Goal: Task Accomplishment & Management: Complete application form

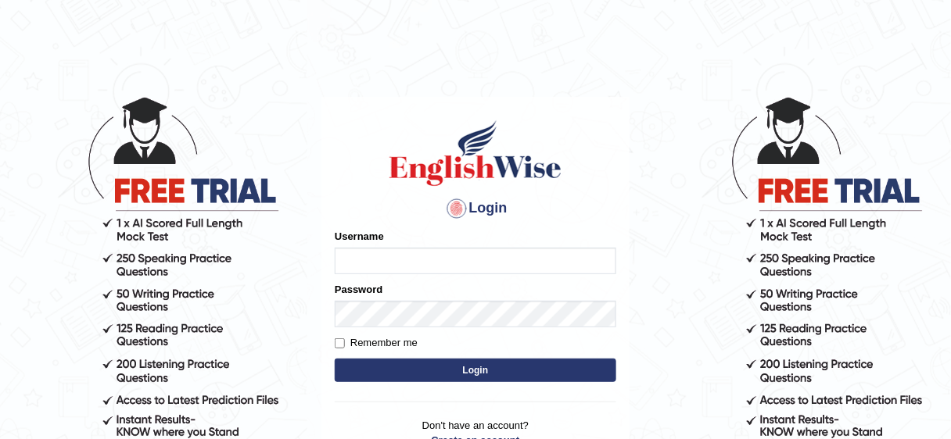
type input "Nafisa"
click at [487, 369] on button "Login" at bounding box center [476, 370] width 282 height 23
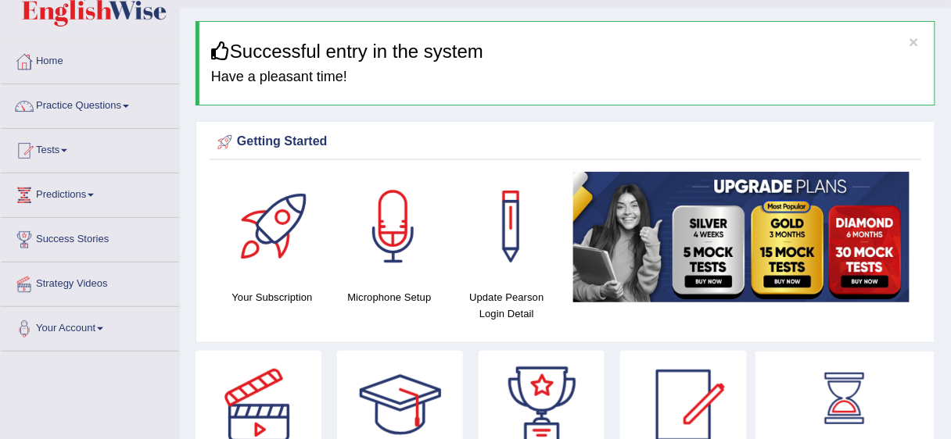
scroll to position [34, 0]
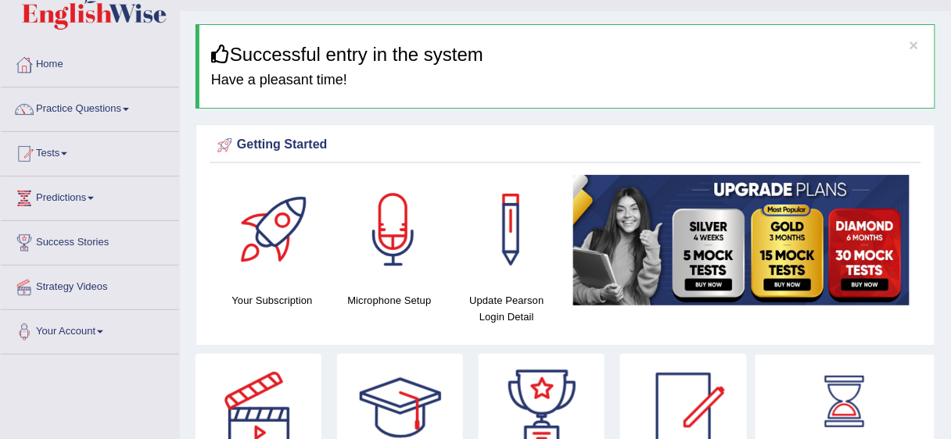
click at [76, 110] on link "Practice Questions" at bounding box center [90, 107] width 178 height 39
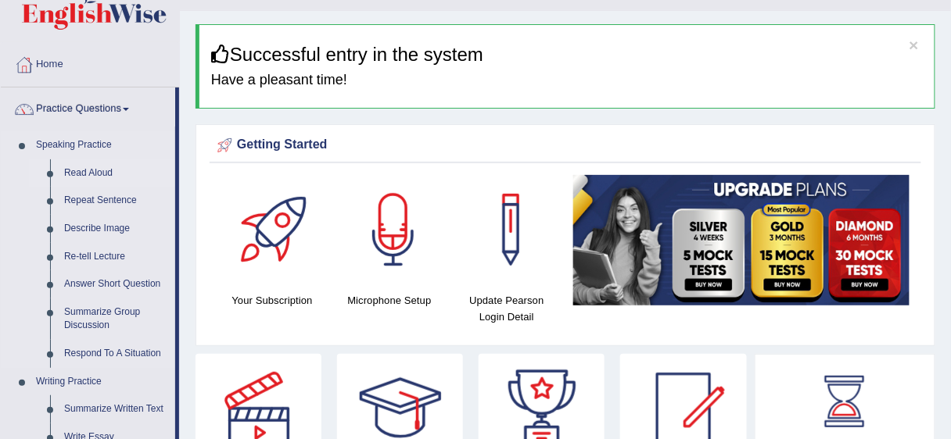
click at [97, 175] on link "Read Aloud" at bounding box center [116, 174] width 118 height 28
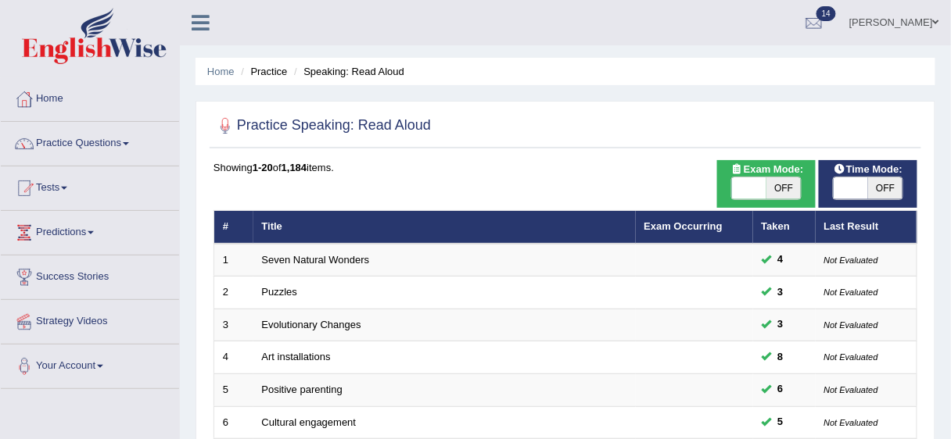
click at [892, 187] on span "OFF" at bounding box center [885, 189] width 34 height 22
checkbox input "true"
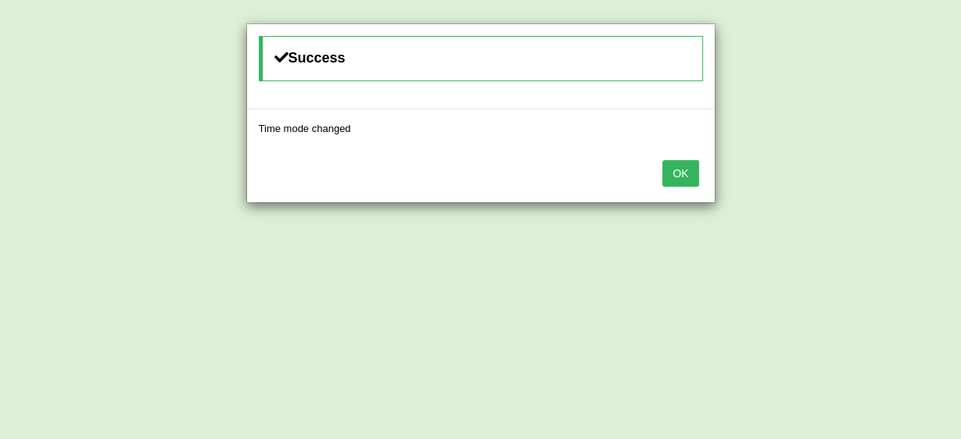
click at [681, 167] on button "OK" at bounding box center [680, 173] width 36 height 27
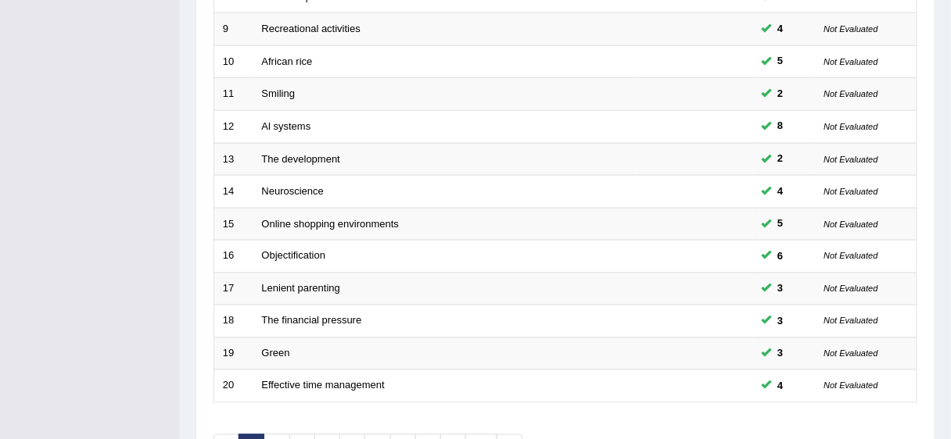
scroll to position [588, 0]
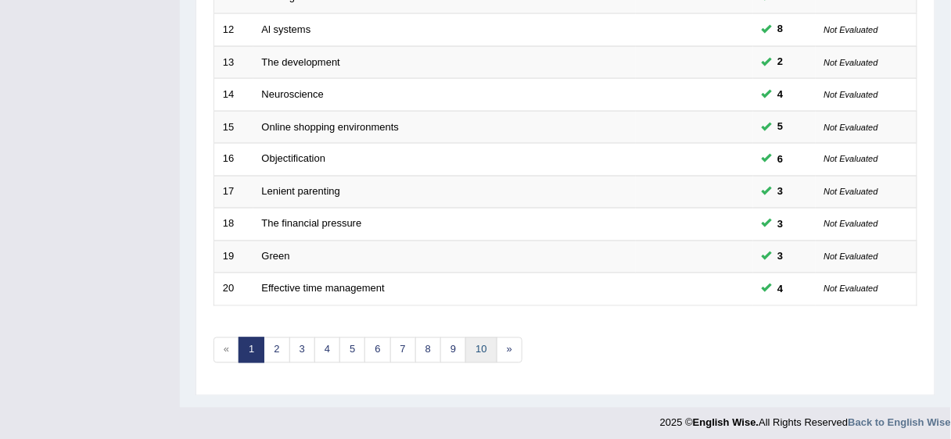
click at [479, 345] on link "10" at bounding box center [480, 351] width 31 height 26
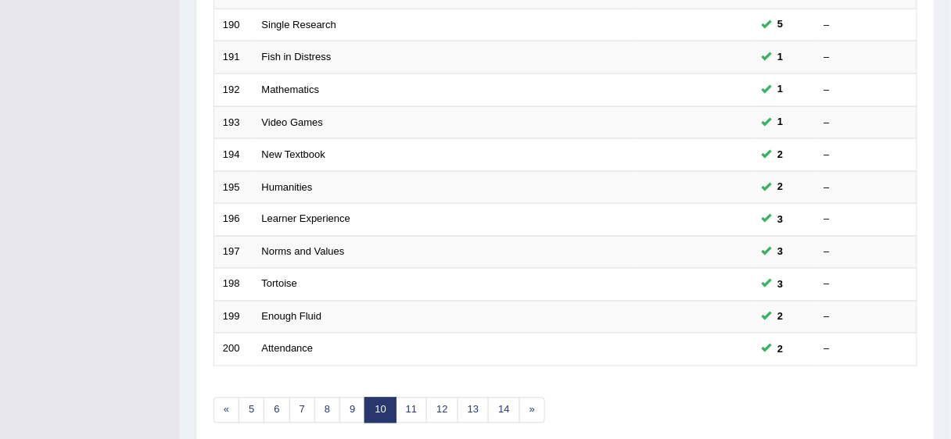
scroll to position [531, 0]
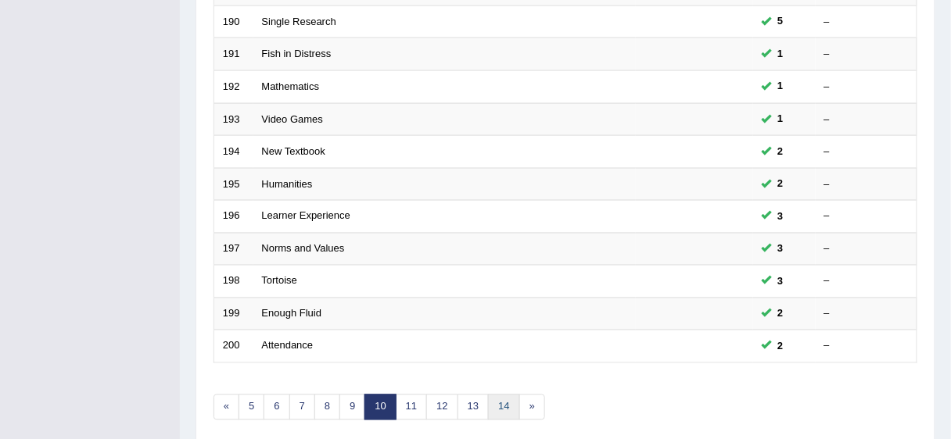
click at [500, 403] on link "14" at bounding box center [503, 408] width 31 height 26
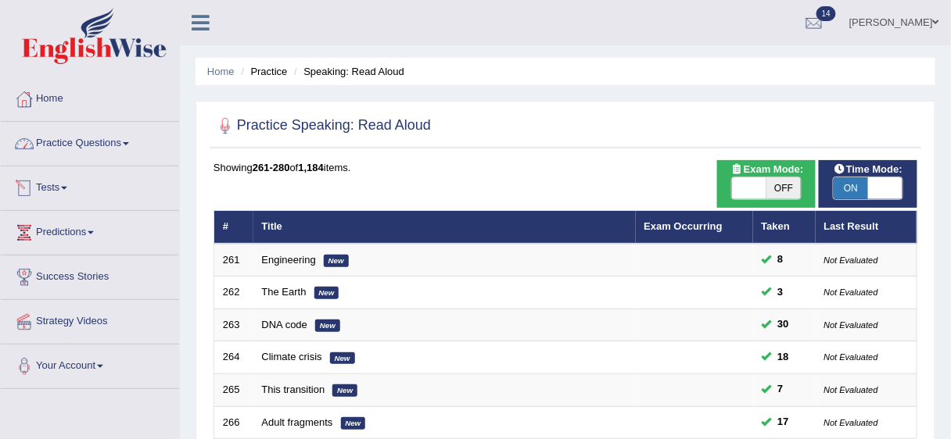
click at [119, 138] on link "Practice Questions" at bounding box center [90, 141] width 178 height 39
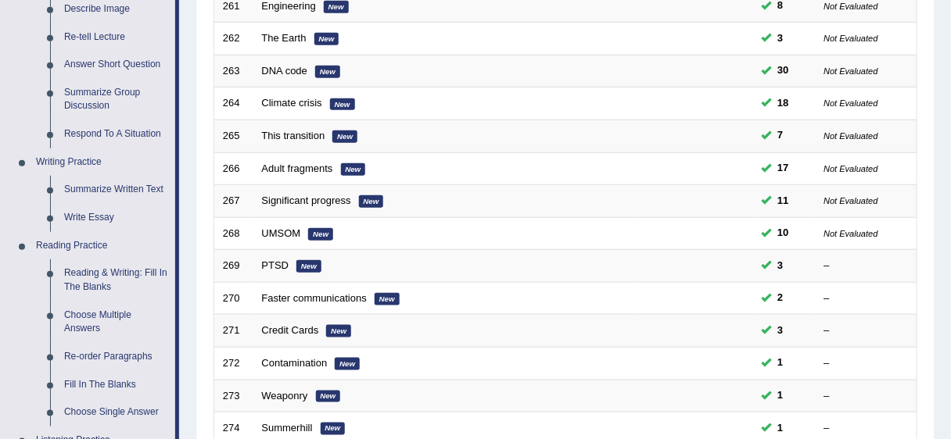
scroll to position [257, 0]
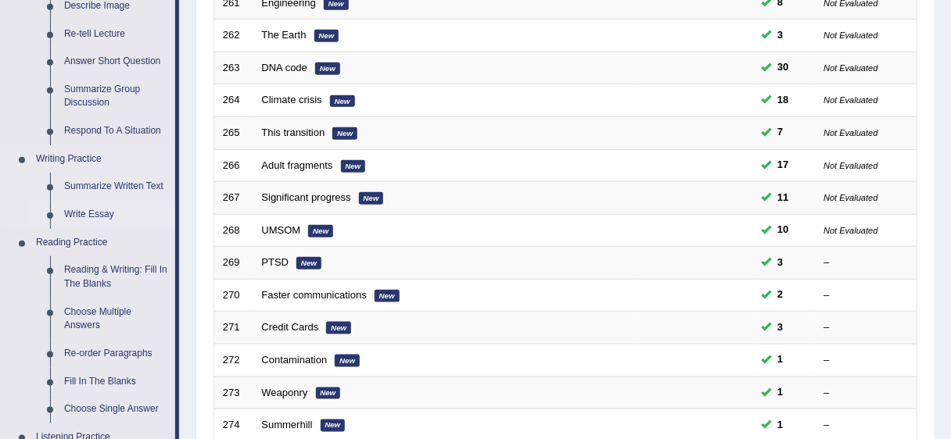
click at [90, 215] on link "Write Essay" at bounding box center [116, 215] width 118 height 28
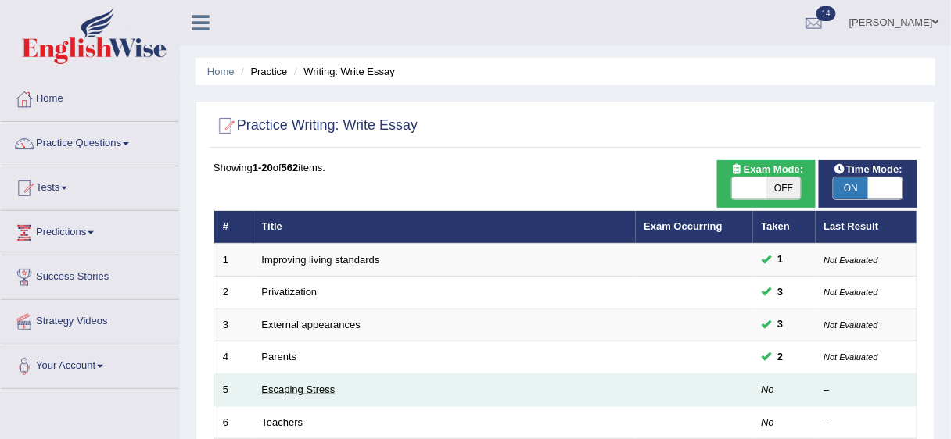
click at [324, 391] on link "Escaping Stress" at bounding box center [299, 390] width 74 height 12
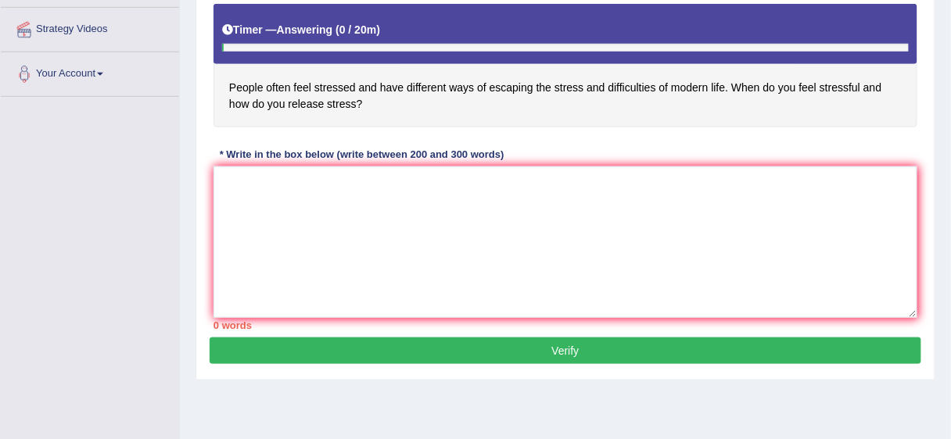
scroll to position [293, 0]
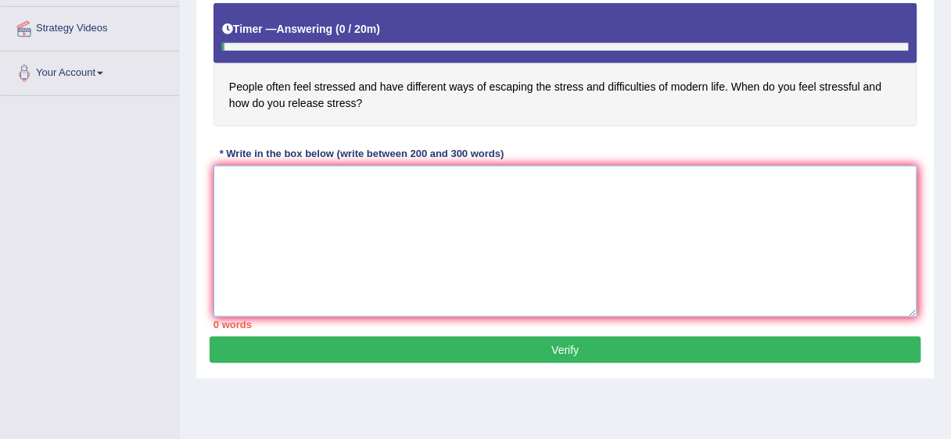
click at [233, 178] on textarea at bounding box center [565, 242] width 704 height 152
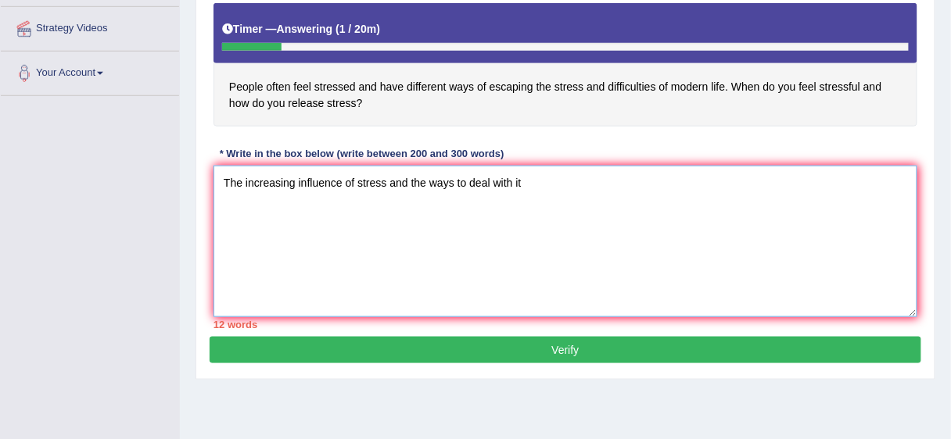
click at [475, 181] on textarea "The increasing influence of stress and the ways to deal with it" at bounding box center [565, 242] width 704 height 152
click at [525, 182] on textarea "The increasing influence of stress and the ways to deal with it" at bounding box center [565, 242] width 704 height 152
click at [590, 184] on textarea "The increasing influence of stress and the ways to deal with it in today's life" at bounding box center [565, 242] width 704 height 152
click at [735, 182] on textarea "The increasing influence of stress and the ways to deal with it in our lives ha…" at bounding box center [565, 242] width 704 height 152
click at [773, 178] on textarea "The increasing influence of stress and the ways to deal with it in our lives ha…" at bounding box center [565, 242] width 704 height 152
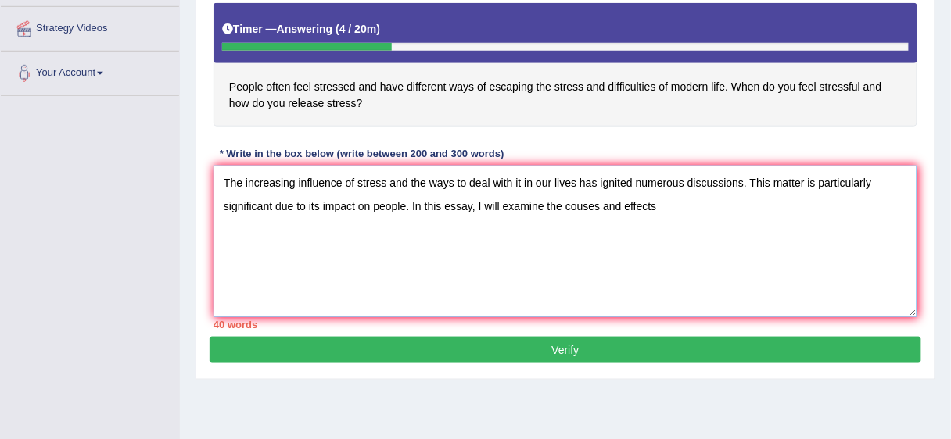
click at [583, 203] on textarea "The increasing influence of stress and the ways to deal with it in our lives ha…" at bounding box center [565, 242] width 704 height 152
click at [576, 204] on textarea "The increasing influence of stress and the ways to deal with it in our lives ha…" at bounding box center [565, 242] width 704 height 152
click at [669, 206] on textarea "The increasing influence of stress and the ways to deal with it in our lives ha…" at bounding box center [565, 242] width 704 height 152
click at [738, 203] on textarea "The increasing influence of stress and the ways to deal with it in our lives ha…" at bounding box center [565, 242] width 704 height 152
click at [797, 203] on textarea "The increasing influence of stress and the ways to deal with it in our lives ha…" at bounding box center [565, 242] width 704 height 152
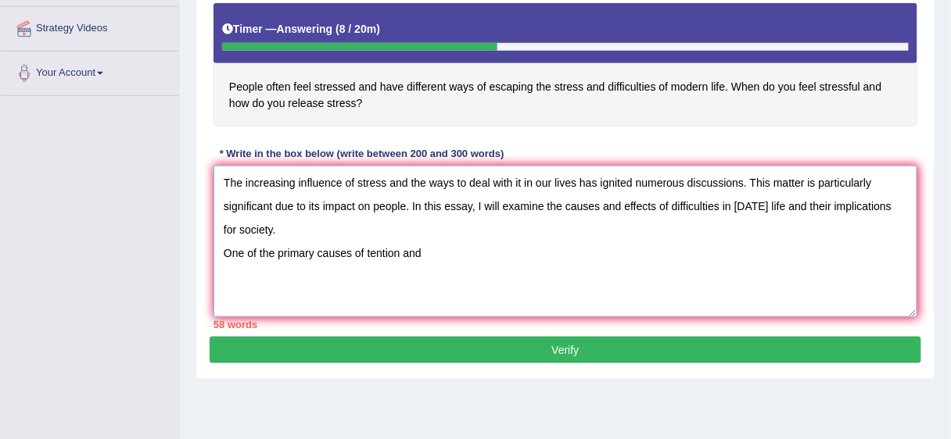
click at [376, 249] on textarea "The increasing influence of stress and the ways to deal with it in our lives ha…" at bounding box center [565, 242] width 704 height 152
click at [385, 252] on textarea "The increasing influence of stress and the ways to deal with it in our lives ha…" at bounding box center [565, 242] width 704 height 152
click at [432, 253] on textarea "The increasing influence of stress and the ways to deal with it in our lives ha…" at bounding box center [565, 242] width 704 height 152
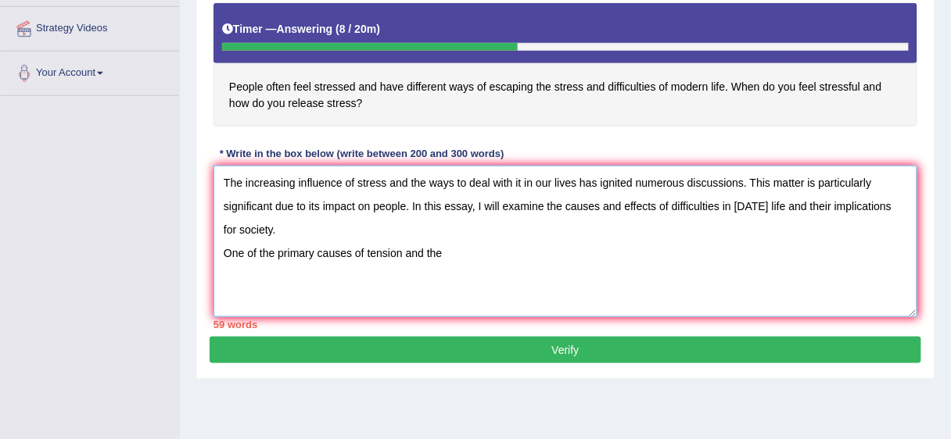
drag, startPoint x: 315, startPoint y: 249, endPoint x: 276, endPoint y: 253, distance: 39.4
click at [276, 253] on textarea "The increasing influence of stress and the ways to deal with it in our lives ha…" at bounding box center [565, 242] width 704 height 152
click at [430, 249] on textarea "The increasing influence of stress and the ways to deal with it in our lives ha…" at bounding box center [565, 242] width 704 height 152
click at [465, 252] on textarea "The increasing influence of stress and the ways to deal with it in our lives ha…" at bounding box center [565, 242] width 704 height 152
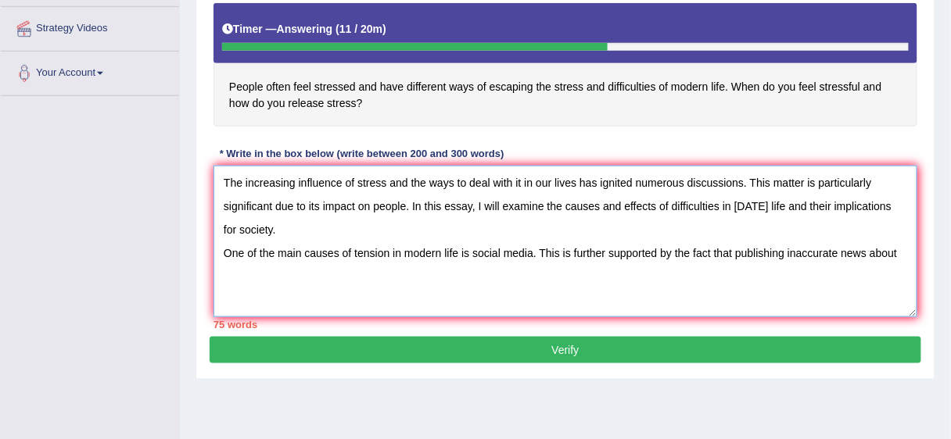
click at [896, 253] on textarea "The increasing influence of stress and the ways to deal with it in our lives ha…" at bounding box center [565, 242] width 704 height 152
click at [257, 275] on textarea "The increasing influence of stress and the ways to deal with it in our lives ha…" at bounding box center [565, 242] width 704 height 152
click at [322, 275] on textarea "The increasing influence of stress and the ways to deal with it in our lives ha…" at bounding box center [565, 242] width 704 height 152
click at [274, 280] on textarea "The increasing influence of stress and the ways to deal with it in our lives ha…" at bounding box center [565, 242] width 704 height 152
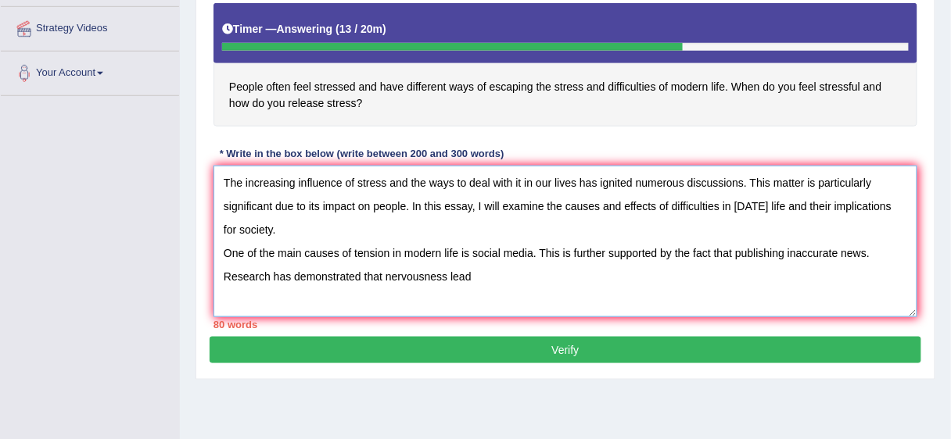
click at [479, 274] on textarea "The increasing influence of stress and the ways to deal with it in our lives ha…" at bounding box center [565, 242] width 704 height 152
click at [513, 276] on textarea "The increasing influence of stress and the ways to deal with it in our lives ha…" at bounding box center [565, 242] width 704 height 152
click at [558, 276] on textarea "The increasing influence of stress and the ways to deal with it in our lives ha…" at bounding box center [565, 242] width 704 height 152
click at [470, 274] on textarea "The increasing influence of stress and the ways to deal with it in our lives ha…" at bounding box center [565, 242] width 704 height 152
drag, startPoint x: 477, startPoint y: 278, endPoint x: 450, endPoint y: 278, distance: 27.4
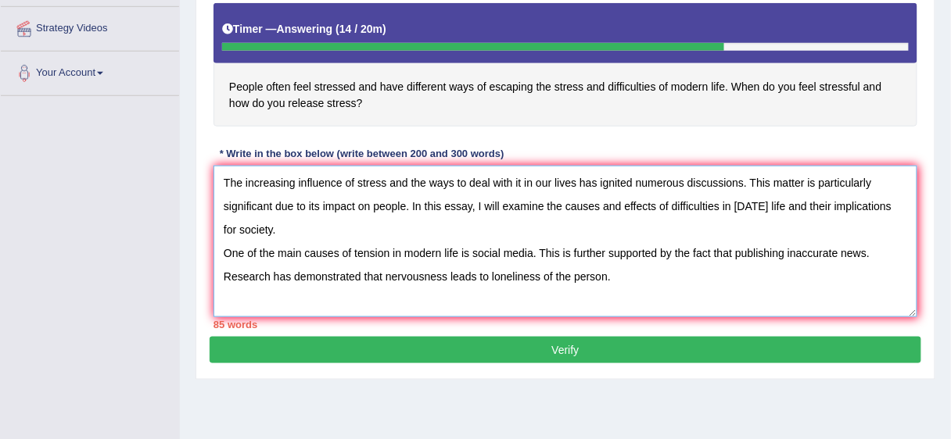
click at [450, 278] on textarea "The increasing influence of stress and the ways to deal with it in our lives ha…" at bounding box center [565, 242] width 704 height 152
click at [420, 274] on textarea "The increasing influence of stress and the ways to deal with it in our lives ha…" at bounding box center [565, 242] width 704 height 152
click at [604, 273] on textarea "The increasing influence of stress and the ways to deal with it in our lives ha…" at bounding box center [565, 242] width 704 height 152
click at [574, 276] on textarea "The increasing influence of stress and the ways to deal with it in our lives ha…" at bounding box center [565, 242] width 704 height 152
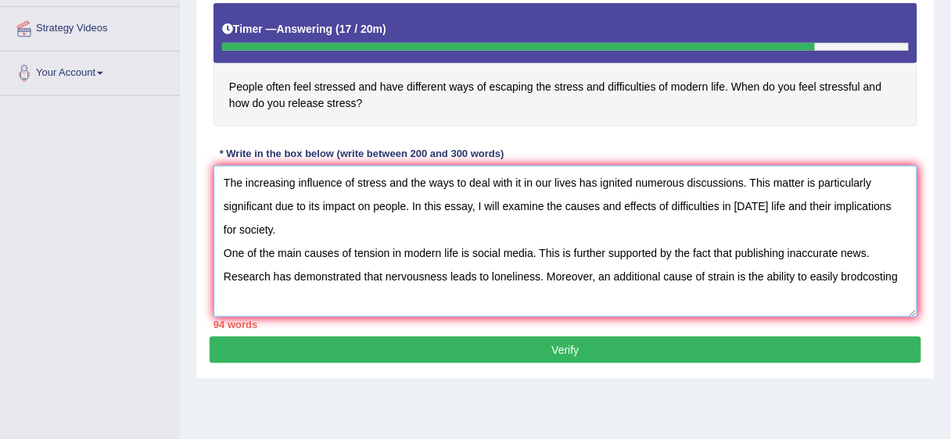
click at [878, 274] on textarea "The increasing influence of stress and the ways to deal with it in our lives ha…" at bounding box center [565, 242] width 704 height 152
click at [830, 278] on textarea "The increasing influence of stress and the ways to deal with it in our lives ha…" at bounding box center [565, 242] width 704 height 152
click at [895, 278] on textarea "The increasing influence of stress and the ways to deal with it in our lives ha…" at bounding box center [565, 242] width 704 height 152
click at [902, 274] on textarea "The increasing influence of stress and the ways to deal with it in our lives ha…" at bounding box center [565, 242] width 704 height 152
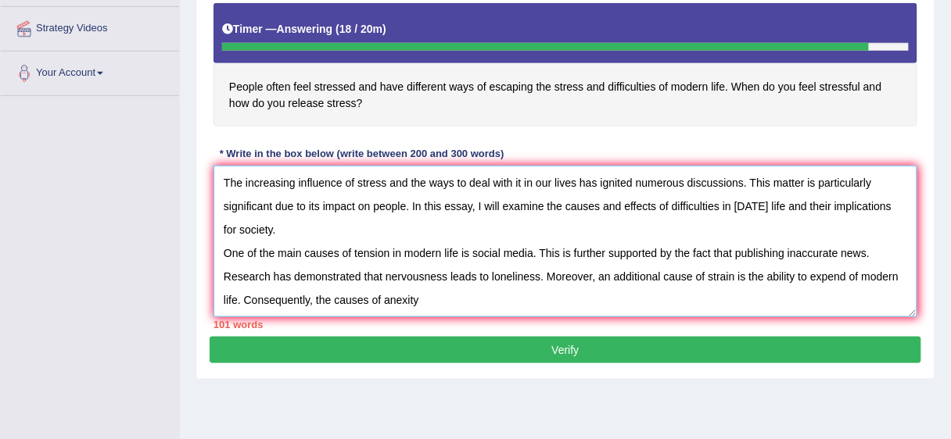
drag, startPoint x: 672, startPoint y: 338, endPoint x: 804, endPoint y: 325, distance: 132.8
click at [804, 325] on div "Instructions: You will have 20 minutes to plan, write and revise an essay about…" at bounding box center [566, 125] width 712 height 424
click at [481, 307] on textarea "The increasing influence of stress and the ways to deal with it in our lives ha…" at bounding box center [565, 242] width 704 height 152
click at [548, 296] on textarea "The increasing influence of stress and the ways to deal with it in our lives ha…" at bounding box center [565, 242] width 704 height 152
click at [599, 298] on textarea "The increasing influence of stress and the ways to deal with it in our lives ha…" at bounding box center [565, 242] width 704 height 152
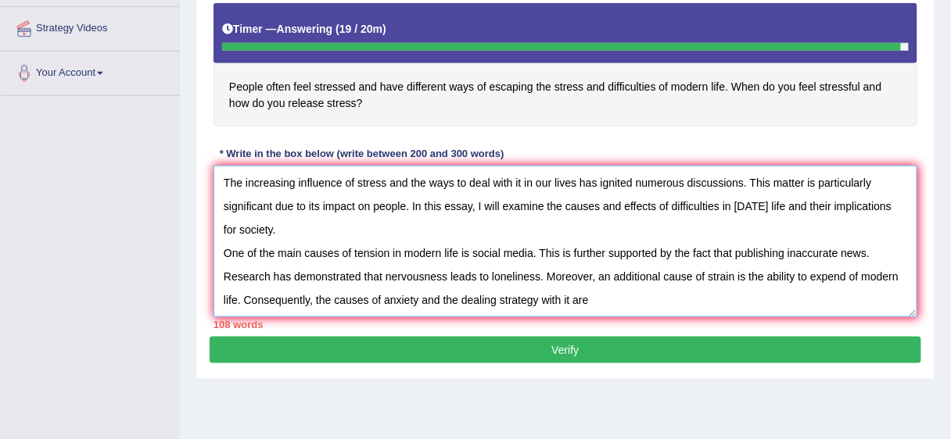
click at [590, 297] on textarea "The increasing influence of stress and the ways to deal with it in our lives ha…" at bounding box center [565, 242] width 704 height 152
type textarea "The increasing influence of stress and the ways to deal with it in our lives ha…"
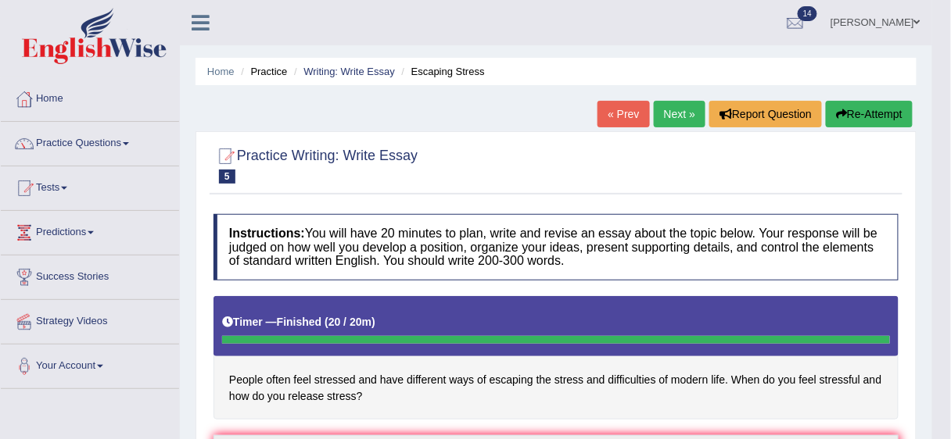
click at [878, 116] on button "Re-Attempt" at bounding box center [869, 114] width 87 height 27
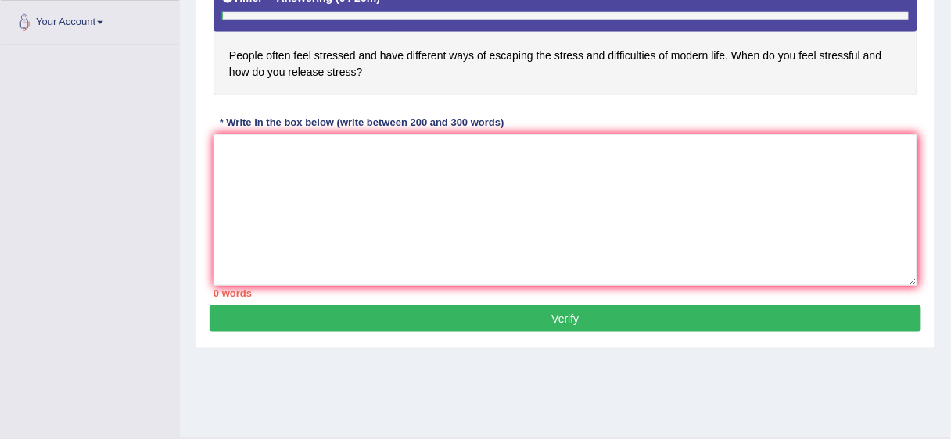
scroll to position [346, 0]
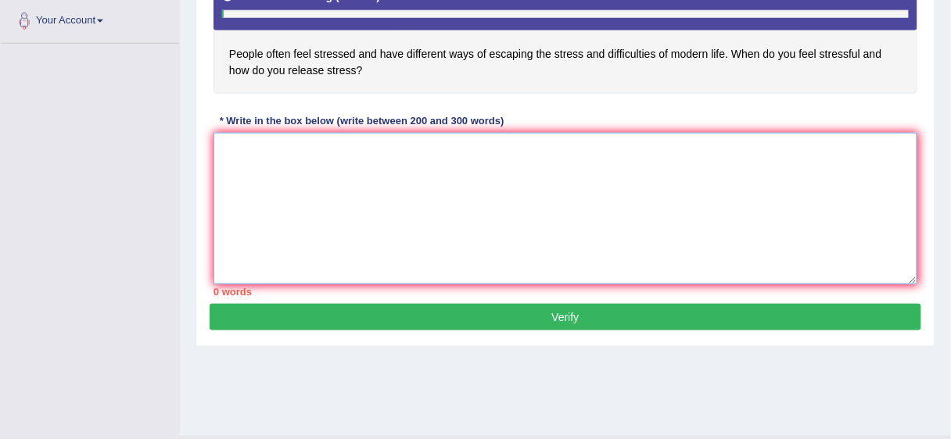
click at [429, 153] on textarea at bounding box center [565, 209] width 704 height 152
paste textarea "The increasing influence of stress and the ways to deal with it in our lives ha…"
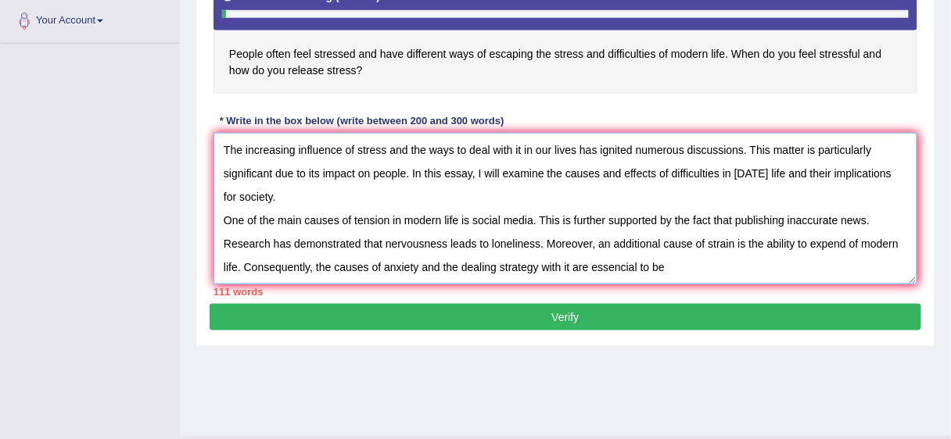
click at [608, 264] on textarea "The increasing influence of stress and the ways to deal with it in our lives ha…" at bounding box center [565, 209] width 704 height 152
click at [669, 264] on textarea "The increasing influence of stress and the ways to deal with it in our lives ha…" at bounding box center [565, 209] width 704 height 152
click at [668, 264] on textarea "The increasing influence of stress and the ways to deal with it in our lives ha…" at bounding box center [565, 209] width 704 height 152
click at [850, 241] on textarea "The increasing influence of stress and the ways to deal with it in our lives ha…" at bounding box center [565, 209] width 704 height 152
click at [770, 264] on textarea "The increasing influence of stress and the ways to deal with it in our lives ha…" at bounding box center [565, 209] width 704 height 152
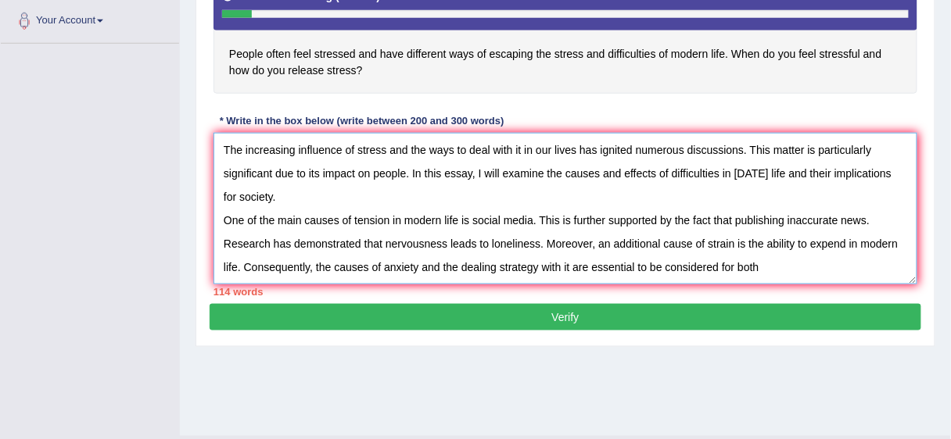
click at [817, 240] on textarea "The increasing influence of stress and the ways to deal with it in our lives ha…" at bounding box center [565, 209] width 704 height 152
click at [845, 260] on textarea "The increasing influence of stress and the ways to deal with it in our lives ha…" at bounding box center [565, 209] width 704 height 152
click at [841, 265] on textarea "The increasing influence of stress and the ways to deal with it in our lives ha…" at bounding box center [565, 209] width 704 height 152
click at [760, 266] on textarea "The increasing influence of stress and the ways to deal with it in our lives ha…" at bounding box center [565, 209] width 704 height 152
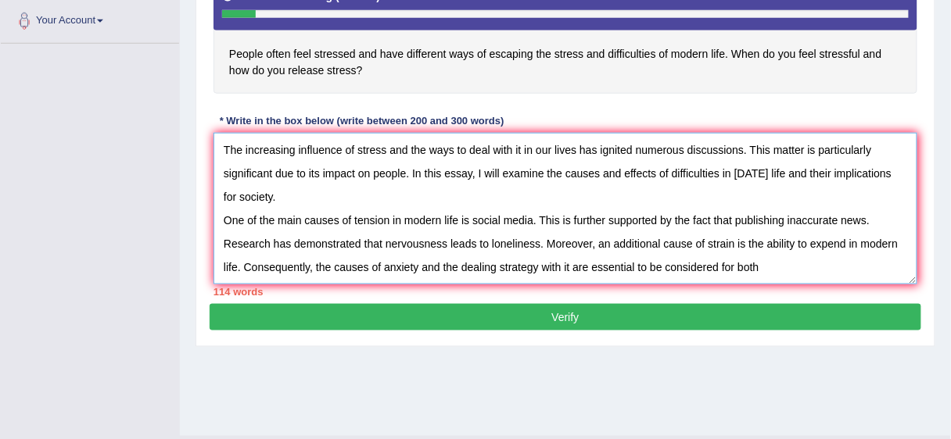
click at [761, 266] on textarea "The increasing influence of stress and the ways to deal with it in our lives ha…" at bounding box center [565, 209] width 704 height 152
click at [850, 251] on textarea "The increasing influence of stress and the ways to deal with it in our lives ha…" at bounding box center [565, 209] width 704 height 152
click at [891, 249] on textarea "The increasing influence of stress and the ways to deal with it in our lives ha…" at bounding box center [565, 209] width 704 height 152
click at [822, 231] on textarea "The increasing influence of stress and the ways to deal with it in our lives ha…" at bounding box center [565, 209] width 704 height 152
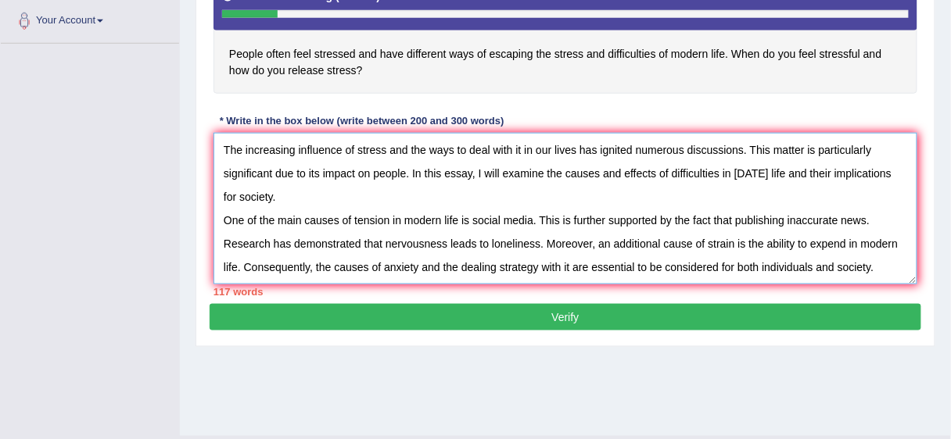
drag, startPoint x: 845, startPoint y: 230, endPoint x: 809, endPoint y: 231, distance: 36.0
click at [809, 231] on textarea "The increasing influence of stress and the ways to deal with it in our lives ha…" at bounding box center [565, 209] width 704 height 152
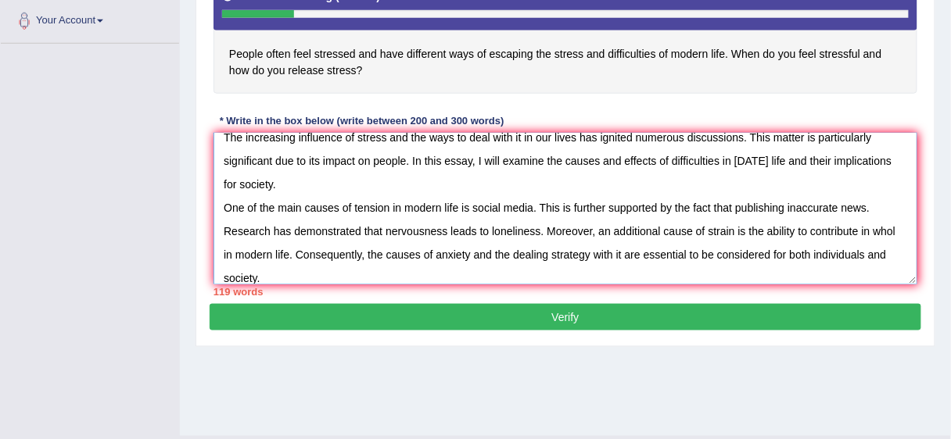
click at [866, 228] on textarea "The increasing influence of stress and the ways to deal with it in our lives ha…" at bounding box center [565, 209] width 704 height 152
click at [898, 226] on textarea "The increasing influence of stress and the ways to deal with it in our lives ha…" at bounding box center [565, 209] width 704 height 152
click at [870, 255] on textarea "The increasing influence of stress and the ways to deal with it in our lives ha…" at bounding box center [565, 209] width 704 height 152
click at [888, 242] on textarea "The increasing influence of stress and the ways to deal with it in our lives ha…" at bounding box center [565, 209] width 704 height 152
click at [314, 271] on textarea "The increasing influence of stress and the ways to deal with it in our lives ha…" at bounding box center [565, 209] width 704 height 152
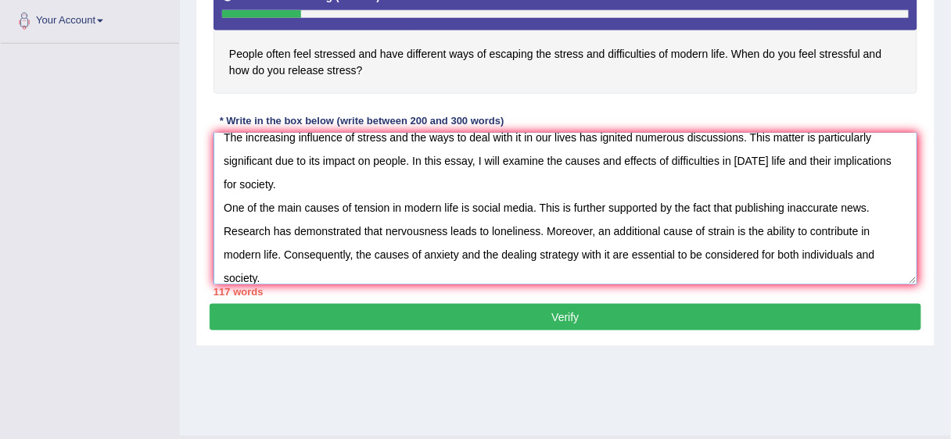
scroll to position [36, 0]
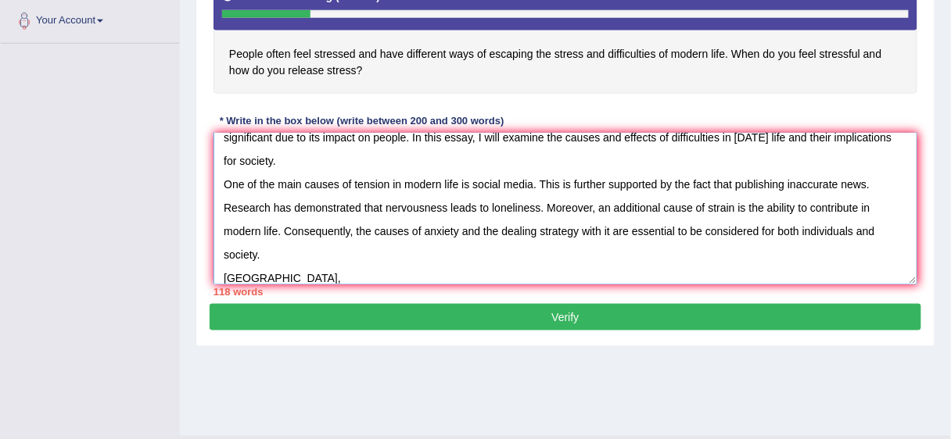
click at [282, 276] on textarea "The increasing influence of stress and the ways to deal with it in our lives ha…" at bounding box center [565, 209] width 704 height 152
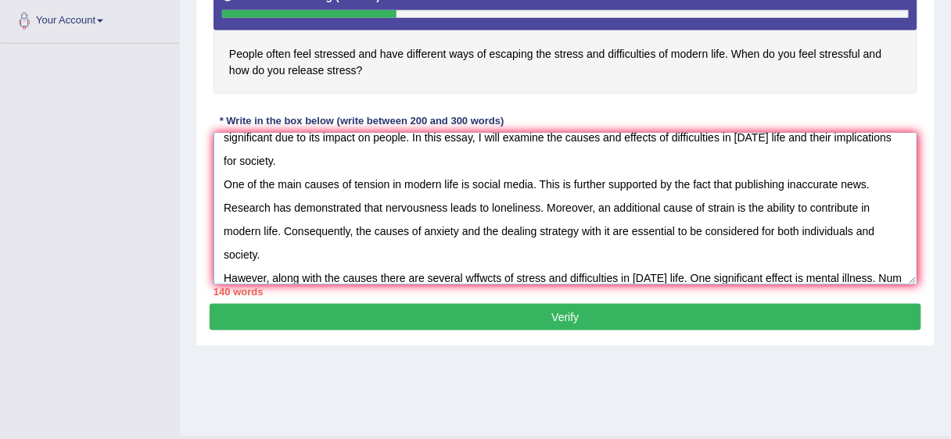
scroll to position [59, 0]
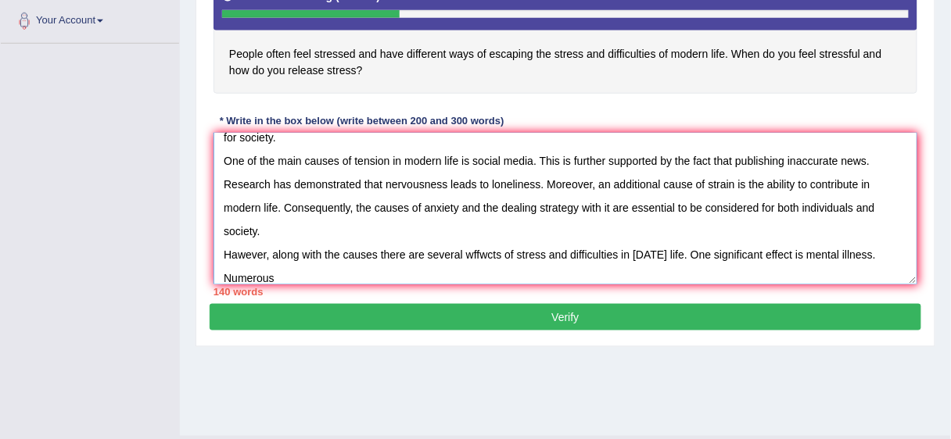
click at [476, 256] on textarea "The increasing influence of stress and the ways to deal with it in our lives ha…" at bounding box center [565, 209] width 704 height 152
click at [475, 252] on textarea "The increasing influence of stress and the ways to deal with it in our lives ha…" at bounding box center [565, 209] width 704 height 152
click at [363, 252] on textarea "The increasing influence of stress and the ways to deal with it in our lives ha…" at bounding box center [565, 209] width 704 height 152
click at [400, 251] on textarea "The increasing influence of stress and the ways to deal with it in our lives ha…" at bounding box center [565, 209] width 704 height 152
click at [239, 252] on textarea "The increasing influence of stress and the ways to deal with it in our lives ha…" at bounding box center [565, 209] width 704 height 152
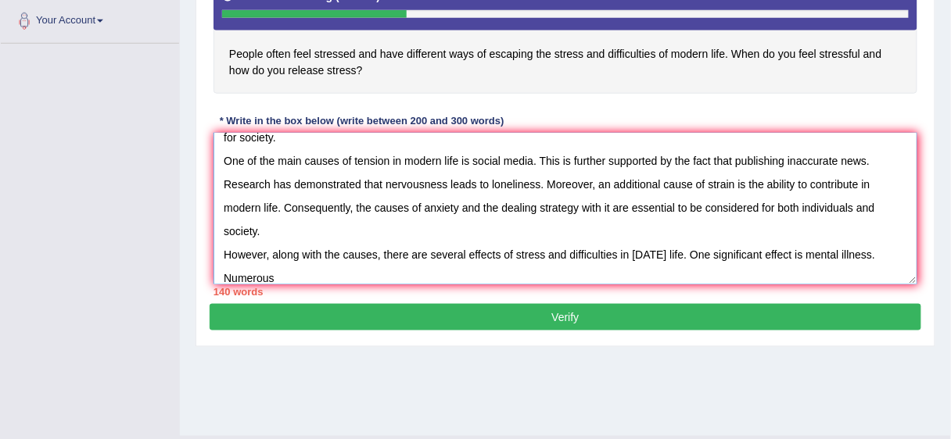
click at [285, 274] on textarea "The increasing influence of stress and the ways to deal with it in our lives ha…" at bounding box center [565, 209] width 704 height 152
click at [404, 273] on textarea "The increasing influence of stress and the ways to deal with it in our lives ha…" at bounding box center [565, 209] width 704 height 152
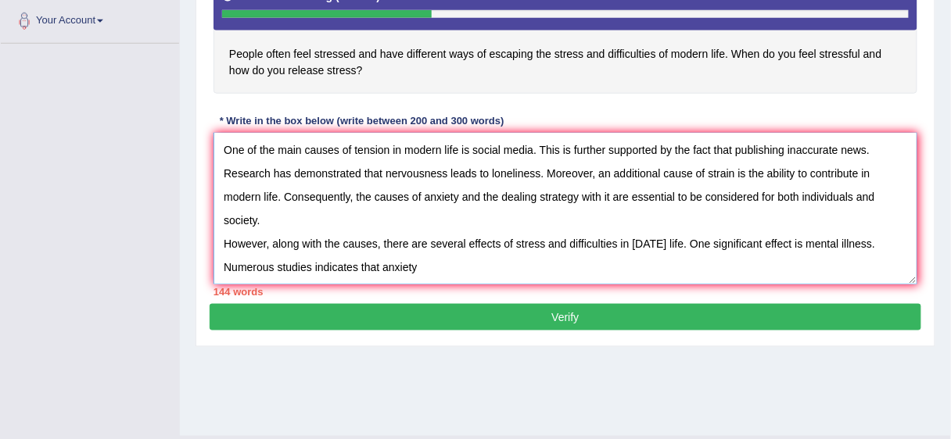
click at [439, 246] on textarea "The increasing influence of stress and the ways to deal with it in our lives ha…" at bounding box center [565, 209] width 704 height 152
click at [338, 244] on textarea "The increasing influence of stress and the ways to deal with it in our lives ha…" at bounding box center [565, 209] width 704 height 152
click at [413, 239] on textarea "The increasing influence of stress and the ways to deal with it in our lives ha…" at bounding box center [565, 209] width 704 height 152
click at [485, 237] on textarea "The increasing influence of stress and the ways to deal with it in our lives ha…" at bounding box center [565, 209] width 704 height 152
click at [491, 242] on textarea "The increasing influence of stress and the ways to deal with it in our lives ha…" at bounding box center [565, 209] width 704 height 152
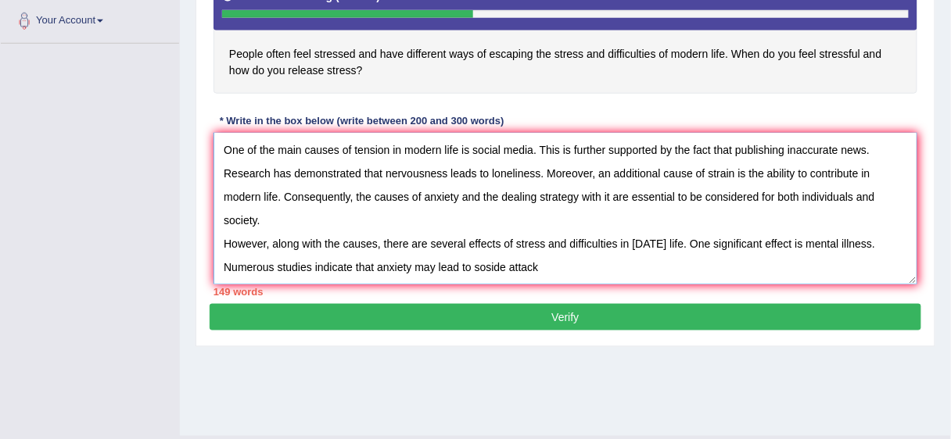
click at [491, 242] on textarea "The increasing influence of stress and the ways to deal with it in our lives ha…" at bounding box center [565, 209] width 704 height 152
click at [485, 240] on textarea "The increasing influence of stress and the ways to deal with it in our lives ha…" at bounding box center [565, 209] width 704 height 152
click at [486, 240] on textarea "The increasing influence of stress and the ways to deal with it in our lives ha…" at bounding box center [565, 209] width 704 height 152
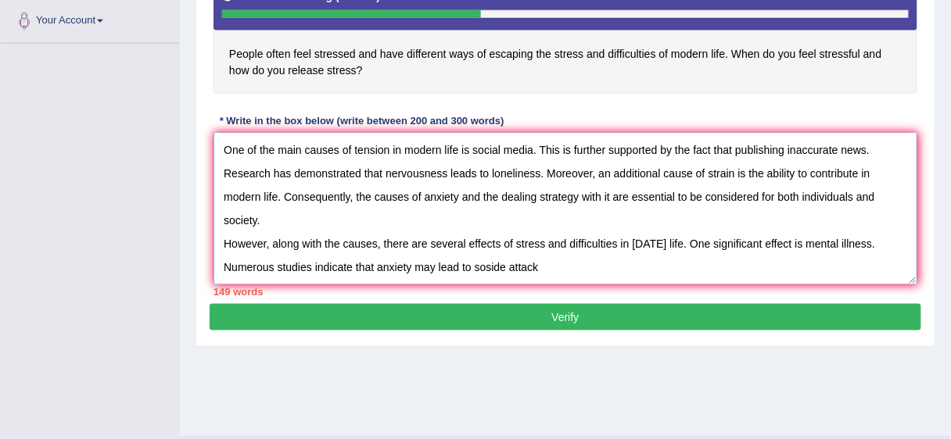
click at [490, 241] on textarea "The increasing influence of stress and the ways to deal with it in our lives ha…" at bounding box center [565, 209] width 704 height 152
click at [547, 242] on textarea "The increasing influence of stress and the ways to deal with it in our lives ha…" at bounding box center [565, 209] width 704 height 152
click at [552, 244] on textarea "The increasing influence of stress and the ways to deal with it in our lives ha…" at bounding box center [565, 209] width 704 height 152
click at [554, 242] on textarea "The increasing influence of stress and the ways to deal with it in our lives ha…" at bounding box center [565, 209] width 704 height 152
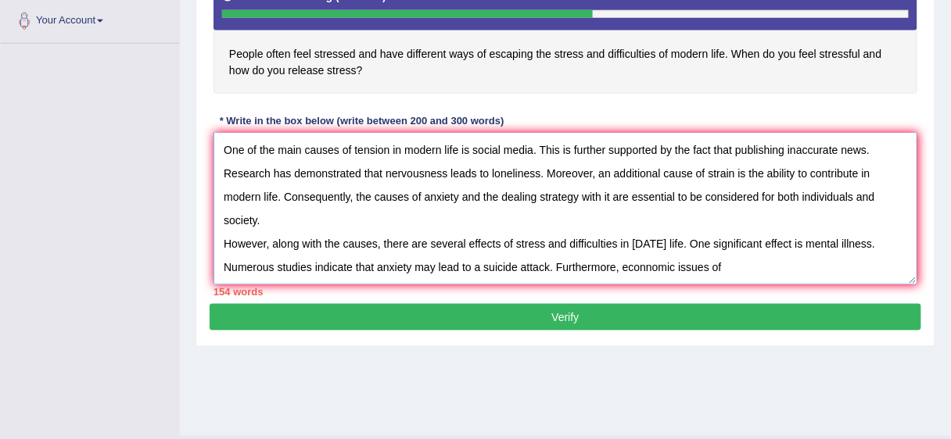
click at [642, 239] on textarea "The increasing influence of stress and the ways to deal with it in our lives ha…" at bounding box center [565, 209] width 704 height 152
click at [741, 248] on textarea "The increasing influence of stress and the ways to deal with it in our lives ha…" at bounding box center [565, 209] width 704 height 152
click at [648, 239] on textarea "The increasing influence of stress and the ways to deal with it in our lives ha…" at bounding box center [565, 209] width 704 height 152
click at [732, 240] on textarea "The increasing influence of stress and the ways to deal with it in our lives ha…" at bounding box center [565, 209] width 704 height 152
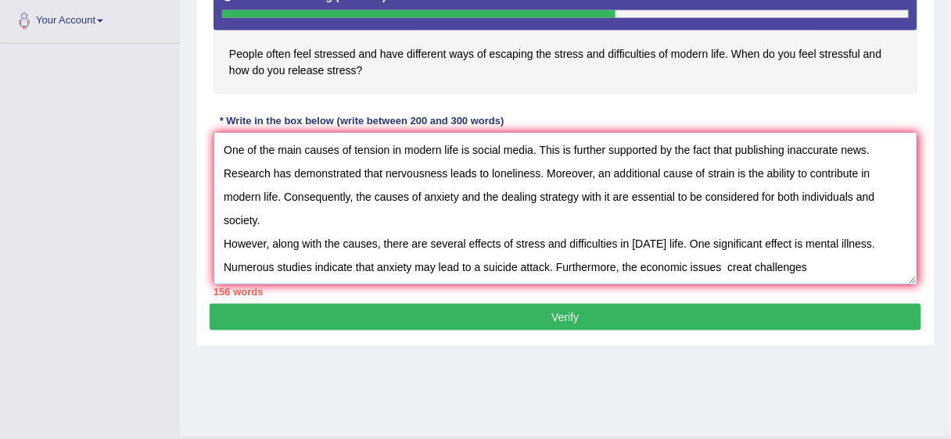
click at [735, 241] on textarea "The increasing influence of stress and the ways to deal with it in our lives ha…" at bounding box center [565, 209] width 704 height 152
click at [812, 243] on textarea "The increasing influence of stress and the ways to deal with it in our lives ha…" at bounding box center [565, 209] width 704 height 152
click at [759, 244] on textarea "The increasing influence of stress and the ways to deal with it in our lives ha…" at bounding box center [565, 209] width 704 height 152
click at [796, 242] on textarea "The increasing influence of stress and the ways to deal with it in our lives ha…" at bounding box center [565, 209] width 704 height 152
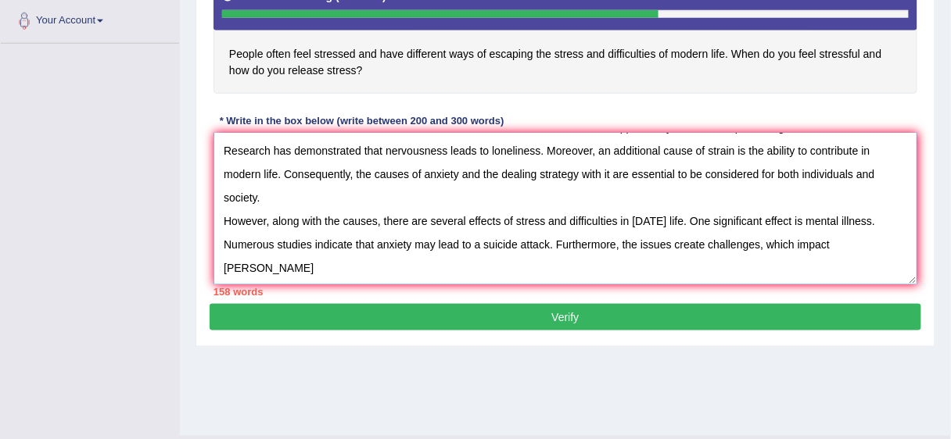
click at [862, 239] on textarea "The increasing influence of stress and the ways to deal with it in our lives ha…" at bounding box center [565, 209] width 704 height 152
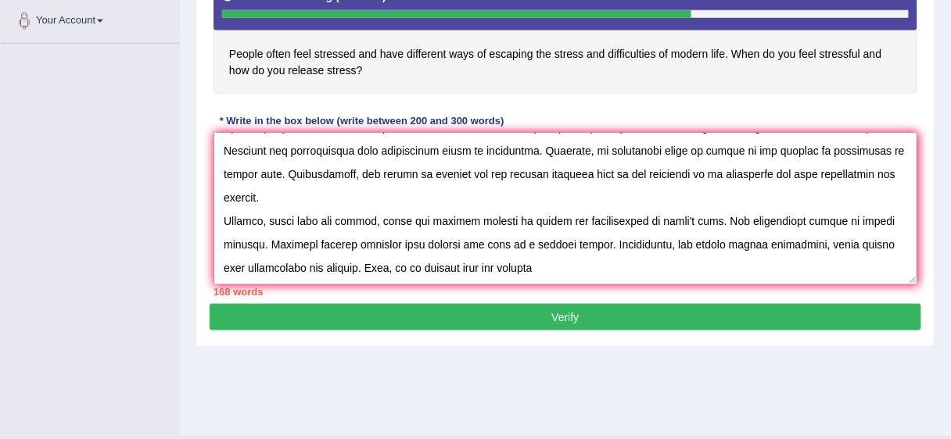
click at [501, 267] on textarea at bounding box center [565, 209] width 704 height 152
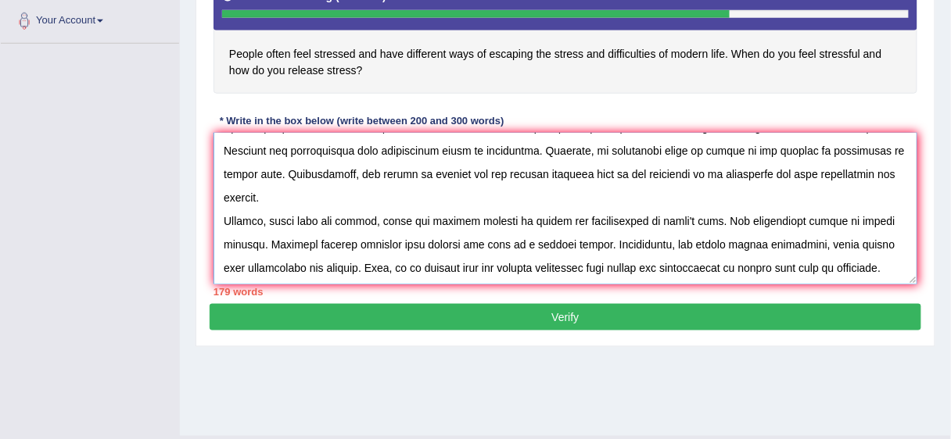
click at [819, 269] on textarea at bounding box center [565, 209] width 704 height 152
click at [854, 265] on textarea at bounding box center [565, 209] width 704 height 152
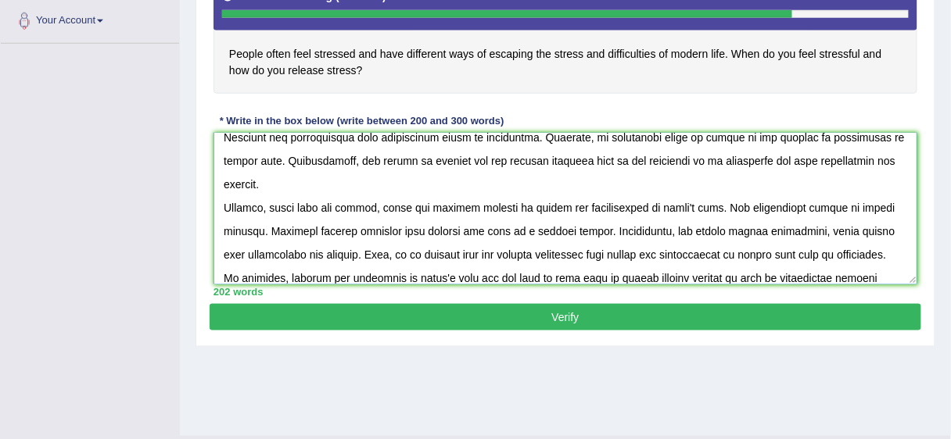
click at [677, 270] on textarea at bounding box center [565, 209] width 704 height 152
click at [833, 272] on textarea at bounding box center [565, 209] width 704 height 152
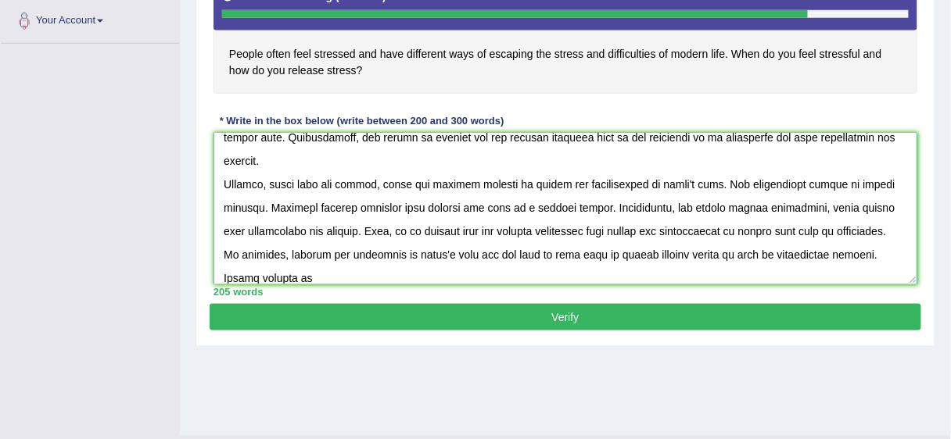
click at [304, 254] on textarea at bounding box center [565, 209] width 704 height 152
click at [274, 276] on textarea at bounding box center [565, 209] width 704 height 152
click at [585, 253] on textarea at bounding box center [565, 209] width 704 height 152
click at [369, 271] on textarea at bounding box center [565, 209] width 704 height 152
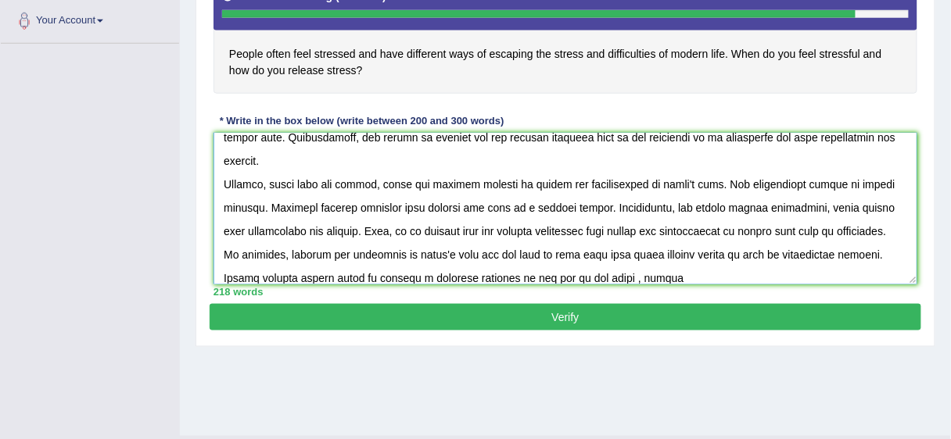
click at [573, 276] on textarea at bounding box center [565, 209] width 704 height 152
click at [619, 276] on textarea at bounding box center [565, 209] width 704 height 152
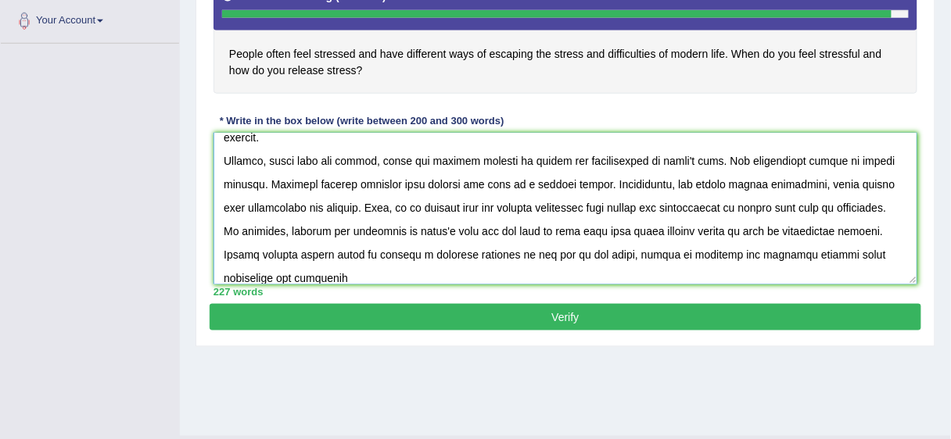
click at [839, 253] on textarea at bounding box center [565, 209] width 704 height 152
click at [833, 247] on textarea at bounding box center [565, 209] width 704 height 152
click at [702, 288] on div "227 words" at bounding box center [565, 292] width 704 height 15
click at [271, 272] on textarea at bounding box center [565, 209] width 704 height 152
click at [264, 273] on textarea at bounding box center [565, 209] width 704 height 152
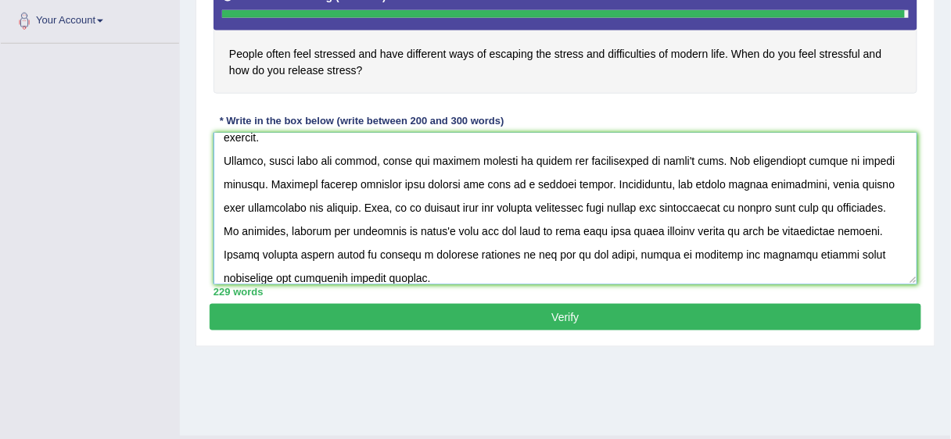
type textarea "The increasing influence of stress and the ways to deal with it in our lives ha…"
click at [551, 311] on button "Verify" at bounding box center [566, 317] width 712 height 27
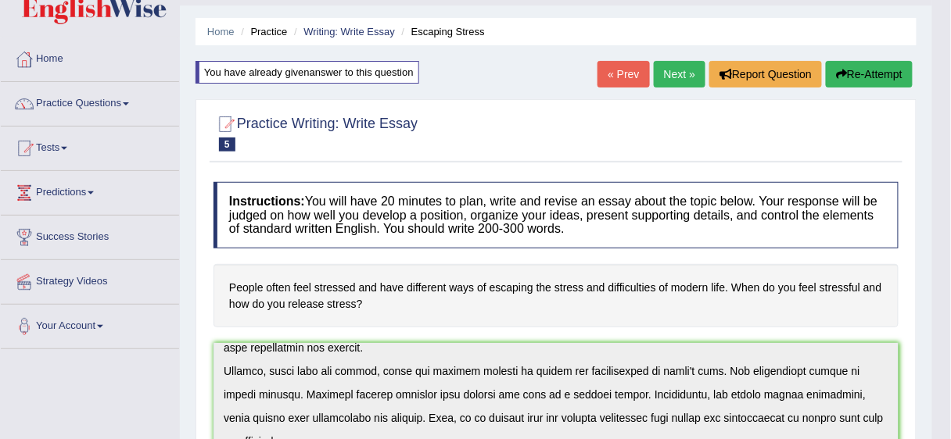
scroll to position [39, 0]
click at [669, 70] on link "Next »" at bounding box center [680, 75] width 52 height 27
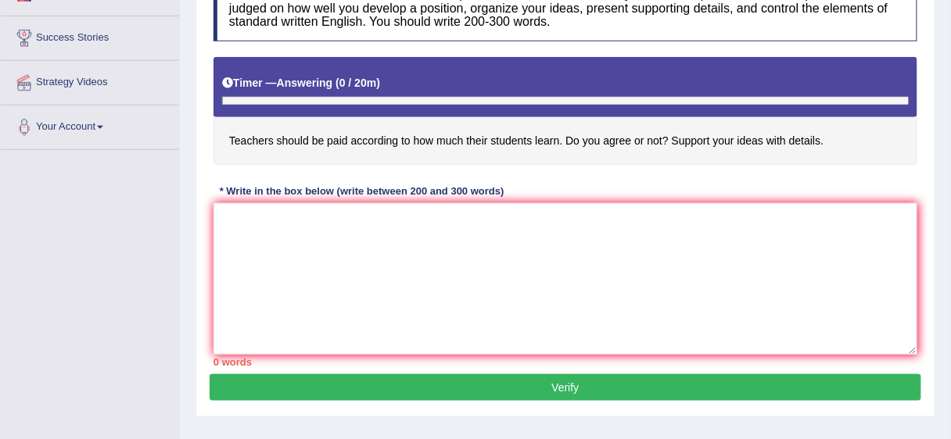
scroll to position [262, 0]
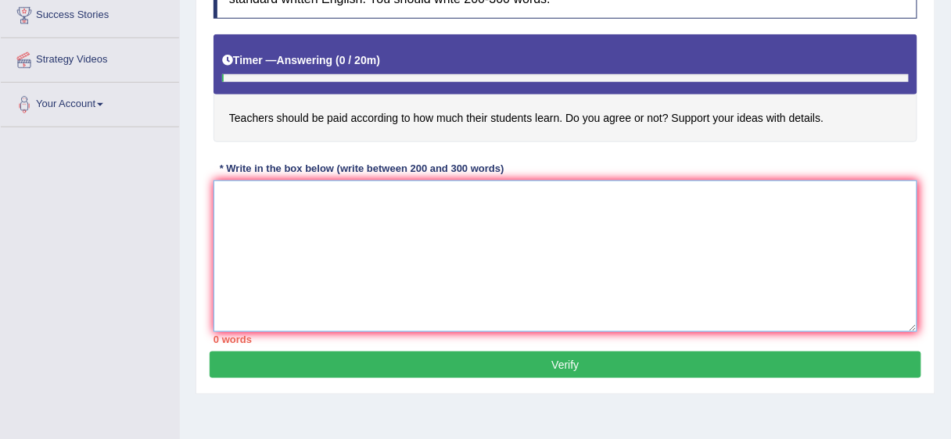
click at [237, 196] on textarea at bounding box center [565, 257] width 704 height 152
